Goal: Task Accomplishment & Management: Manage account settings

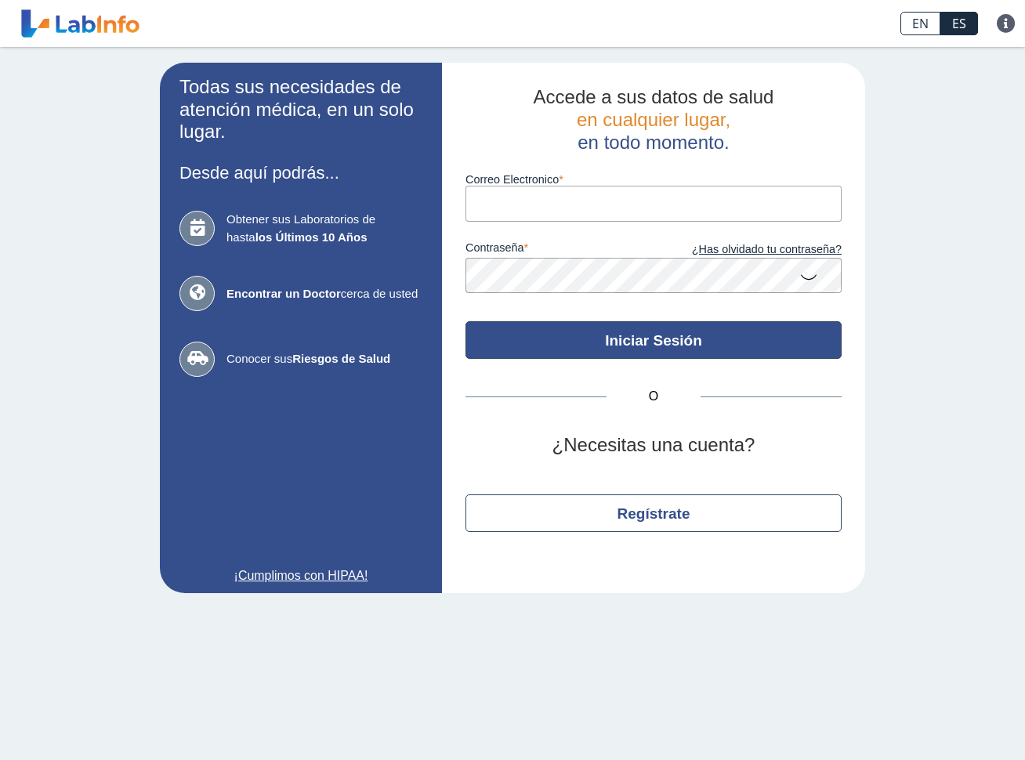
type input "[EMAIL_ADDRESS][DOMAIN_NAME]"
click at [584, 346] on button "Iniciar Sesión" at bounding box center [653, 340] width 376 height 38
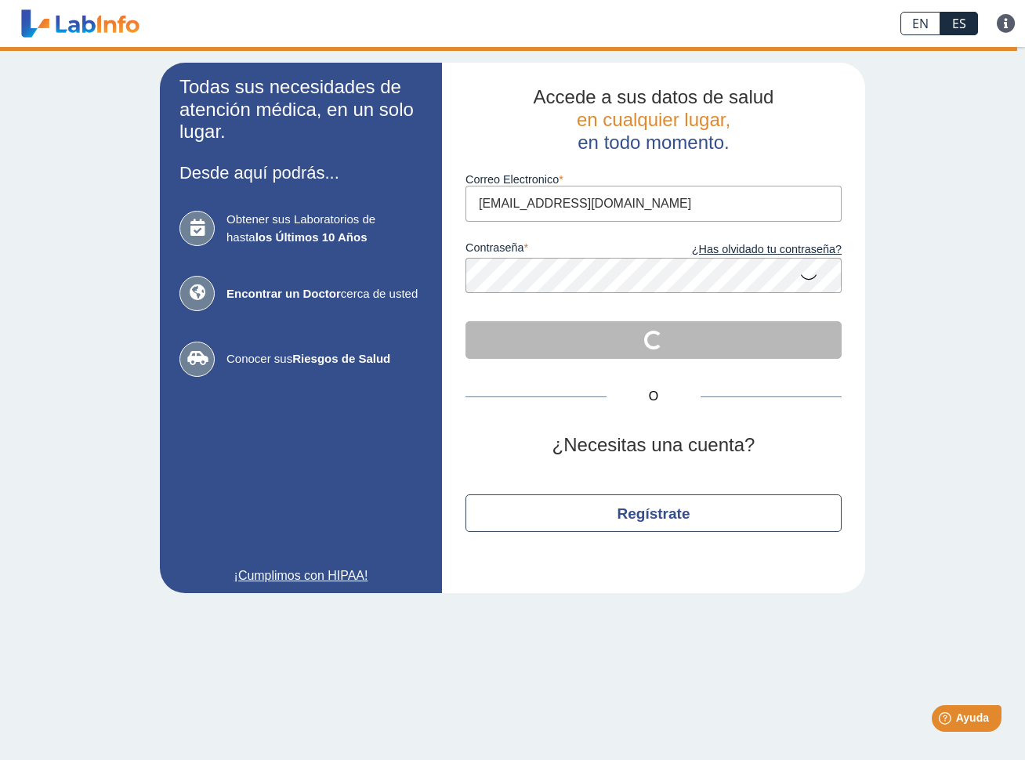
click at [782, 360] on div "O ¿Necesitas una cuenta? Regístrate" at bounding box center [653, 464] width 376 height 211
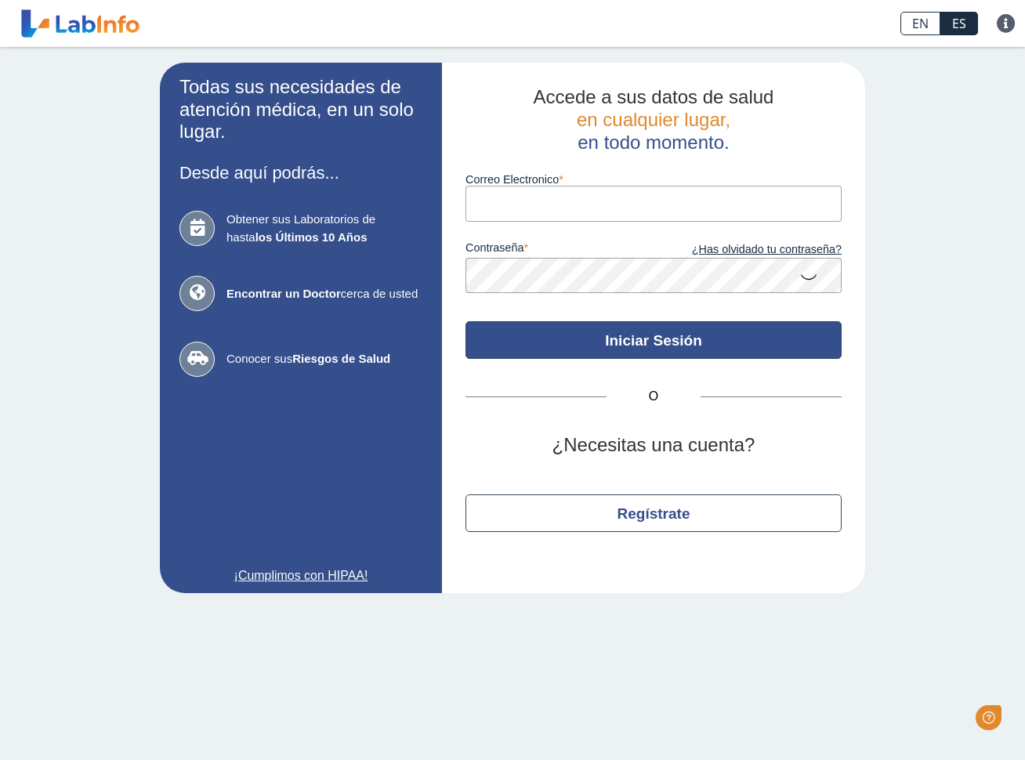
type input "[EMAIL_ADDRESS][DOMAIN_NAME]"
click at [690, 347] on button "Iniciar Sesión" at bounding box center [653, 340] width 376 height 38
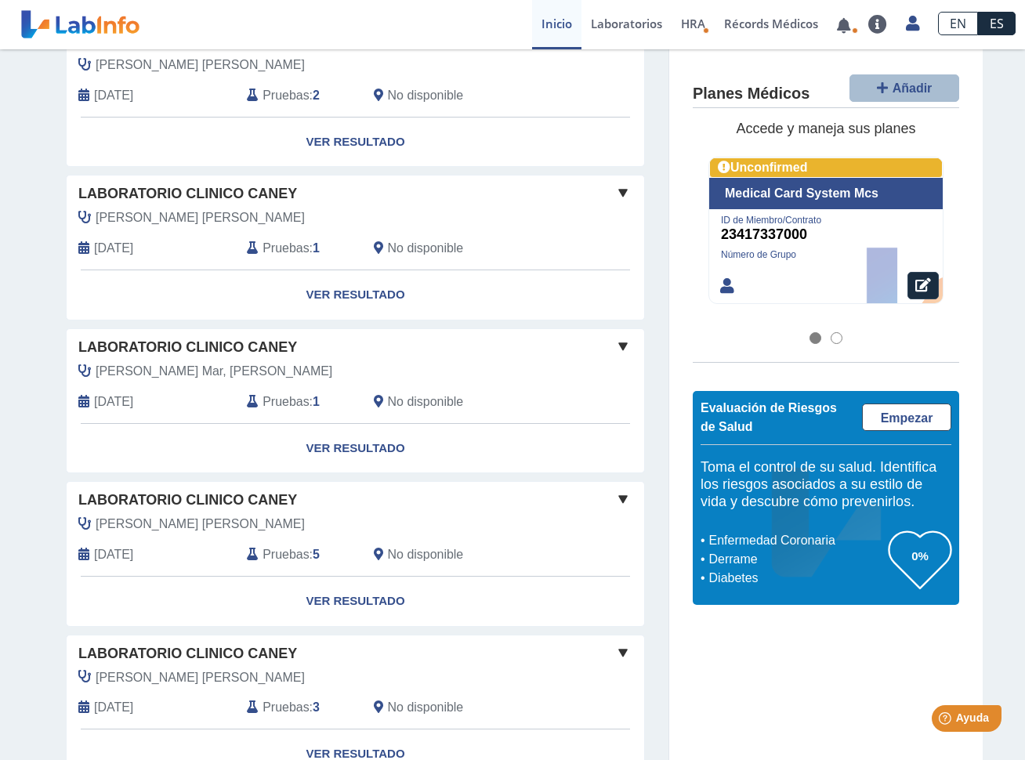
scroll to position [548, 0]
